Goal: Register for event/course

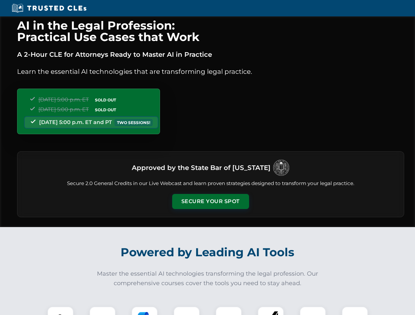
click at [210, 202] on button "Secure Your Spot" at bounding box center [210, 201] width 77 height 15
click at [60, 311] on img at bounding box center [60, 319] width 19 height 19
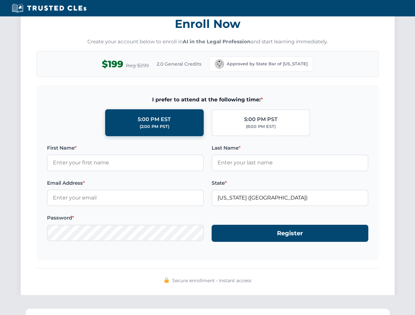
scroll to position [644, 0]
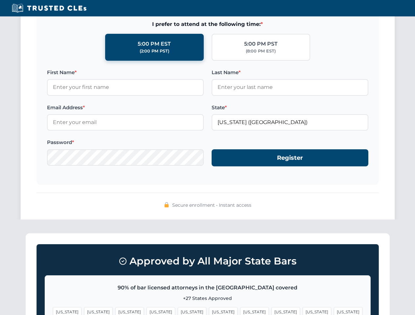
click at [240, 311] on span "[US_STATE]" at bounding box center [254, 312] width 29 height 10
click at [302, 311] on span "[US_STATE]" at bounding box center [316, 312] width 29 height 10
